Goal: Transaction & Acquisition: Purchase product/service

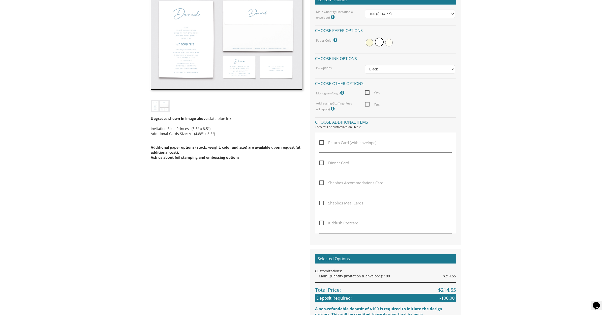
scroll to position [154, 0]
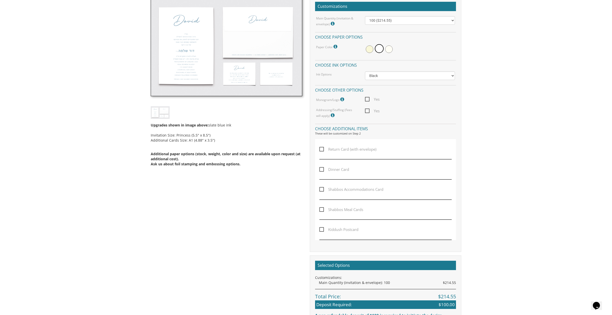
click at [322, 189] on span "Shabbos Accommodations Card" at bounding box center [352, 189] width 64 height 6
click at [322, 189] on input "Shabbos Accommodations Card" at bounding box center [321, 188] width 3 height 3
checkbox input "true"
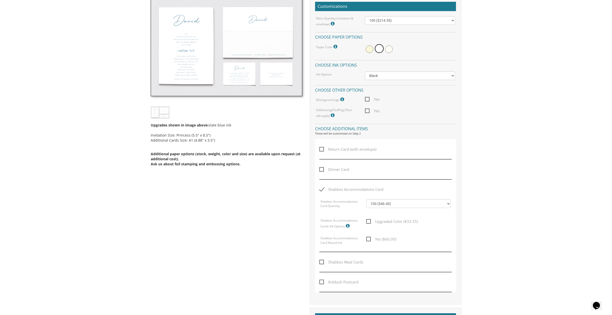
click at [321, 150] on span "Return Card (with envelope)" at bounding box center [348, 149] width 57 height 6
click at [321, 150] on input "Return Card (with envelope)" at bounding box center [321, 148] width 3 height 3
checkbox input "true"
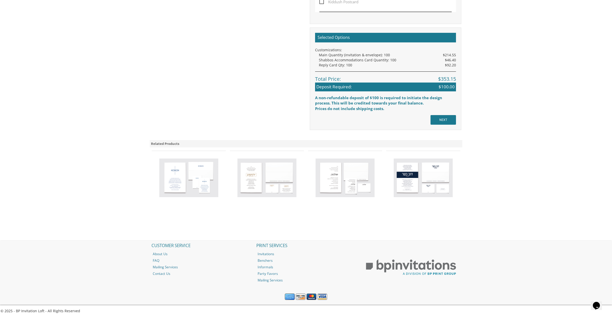
scroll to position [487, 0]
click at [402, 183] on img at bounding box center [423, 178] width 59 height 39
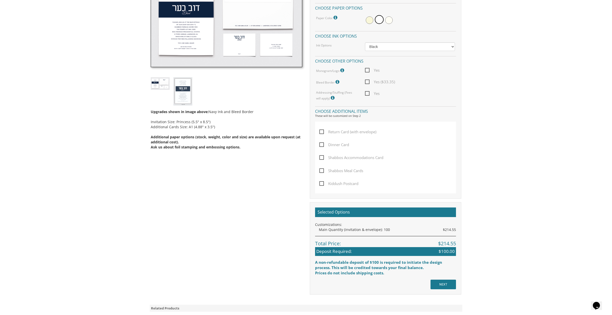
scroll to position [184, 0]
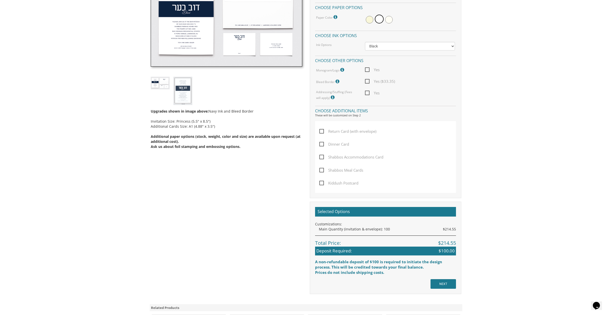
click at [321, 181] on span "Kiddush Postcard" at bounding box center [339, 183] width 39 height 6
click at [321, 181] on input "Kiddush Postcard" at bounding box center [321, 182] width 3 height 3
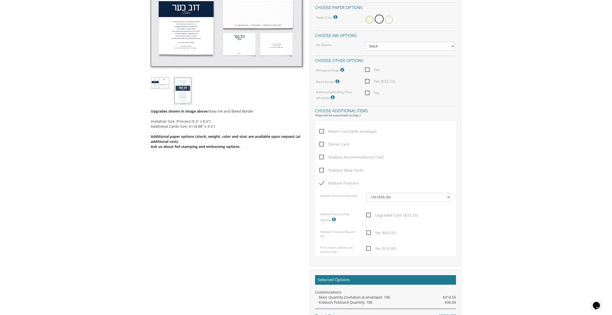
click at [321, 181] on span "Kiddush Postcard" at bounding box center [339, 183] width 39 height 6
click at [321, 181] on input "Kiddush Postcard" at bounding box center [321, 182] width 3 height 3
checkbox input "false"
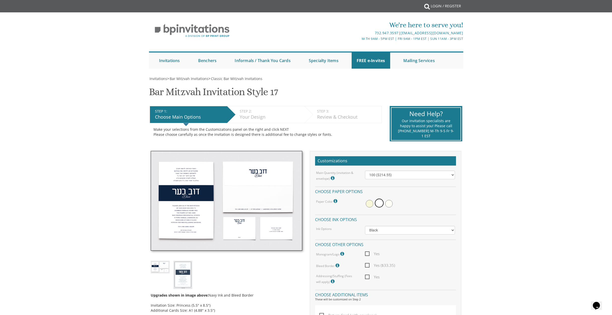
scroll to position [0, 0]
click at [164, 90] on link "Bar Mitzvah" at bounding box center [171, 87] width 45 height 13
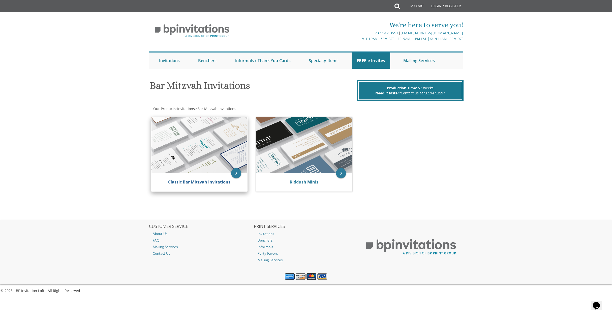
click at [199, 182] on link "Classic Bar Mitzvah Invitations" at bounding box center [199, 182] width 62 height 6
click at [234, 173] on icon "keyboard_arrow_right" at bounding box center [236, 173] width 10 height 10
click at [211, 181] on link "Classic Bar Mitzvah Invitations" at bounding box center [199, 182] width 62 height 6
click at [199, 131] on img at bounding box center [200, 145] width 96 height 56
